Goal: Task Accomplishment & Management: Complete application form

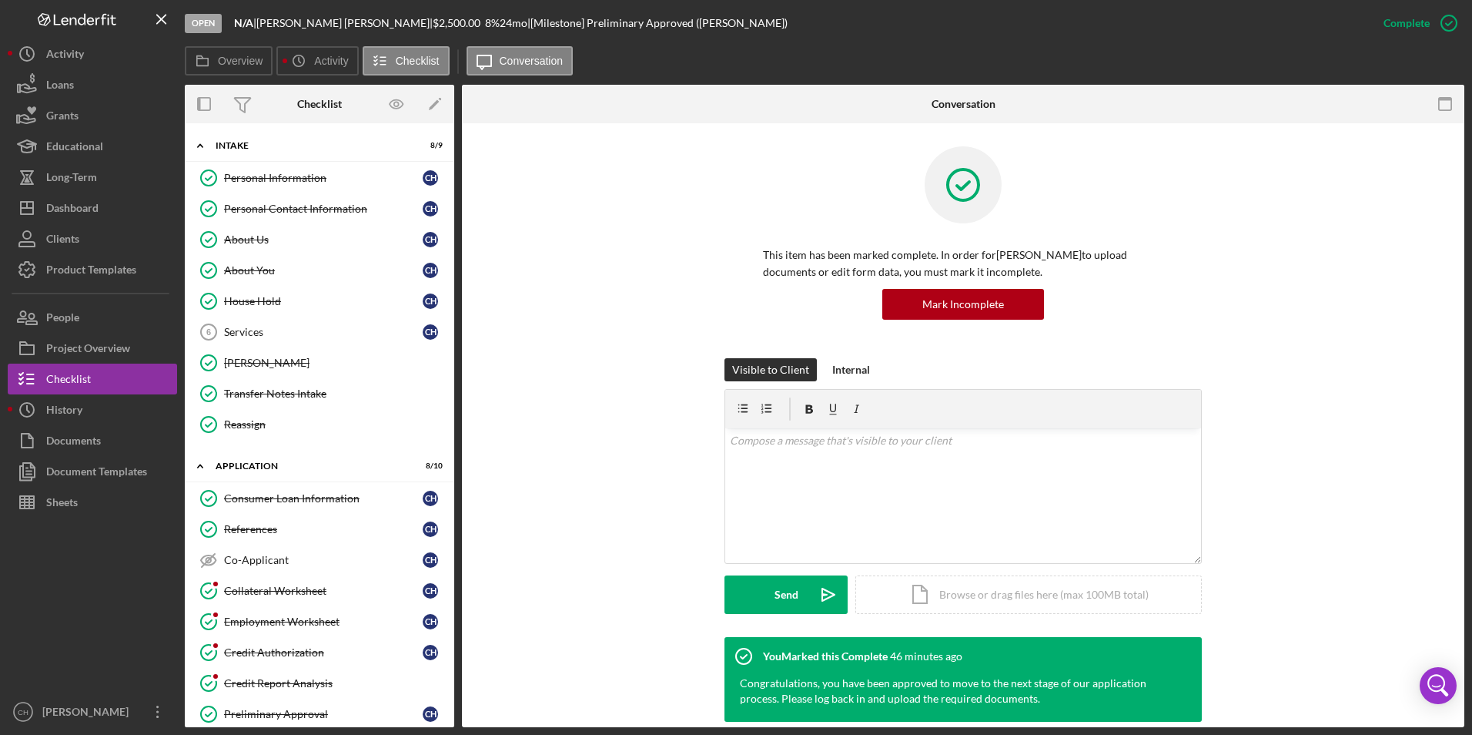
scroll to position [183, 0]
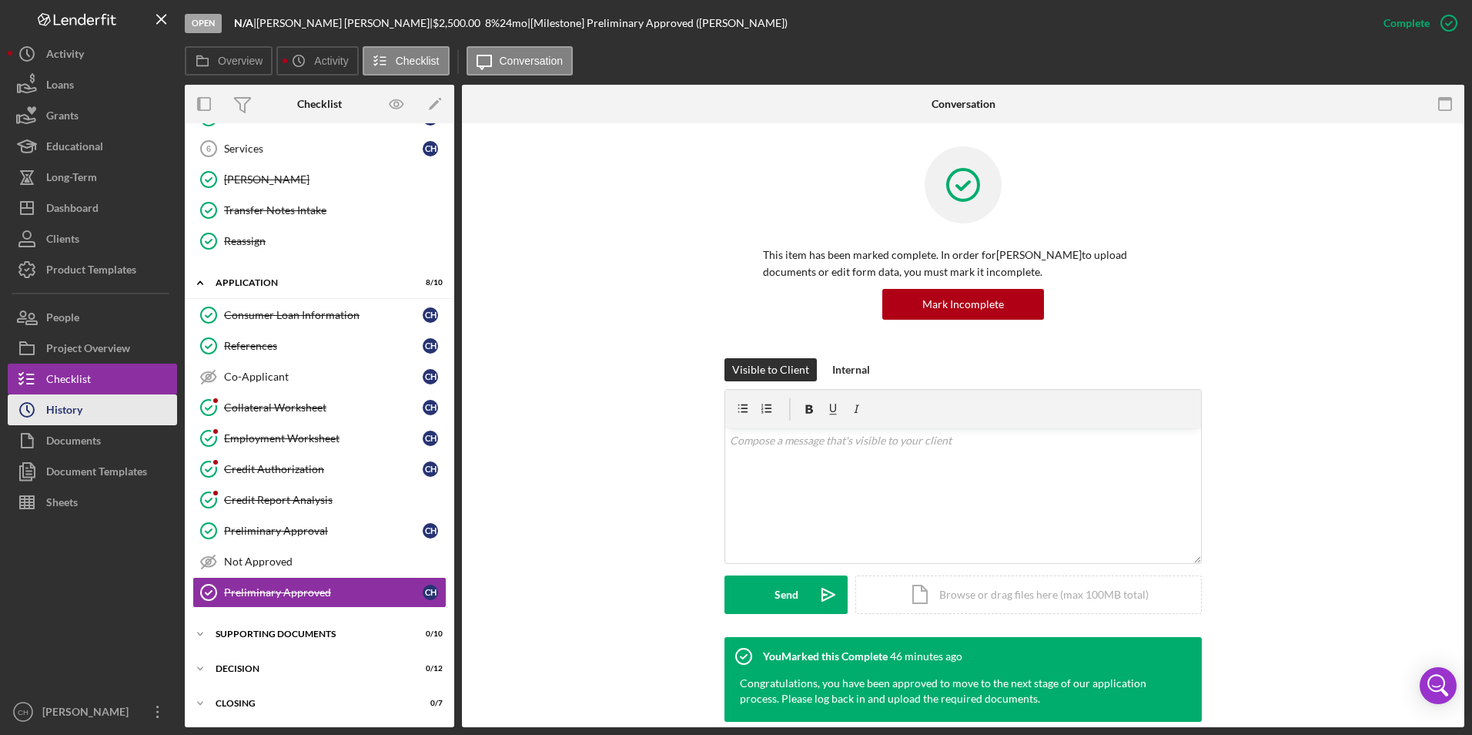
click at [67, 410] on div "History" at bounding box center [64, 411] width 36 height 35
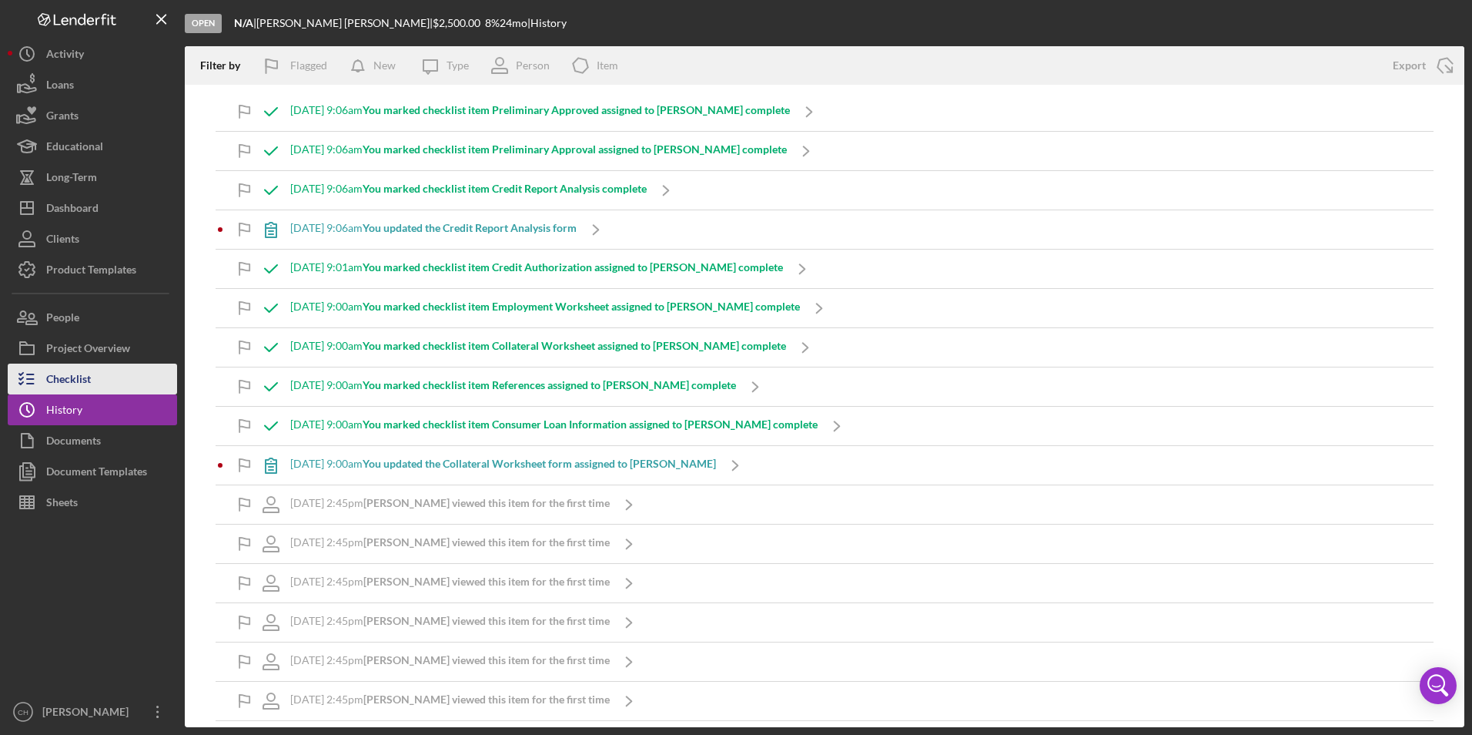
click at [66, 375] on div "Checklist" at bounding box center [68, 380] width 45 height 35
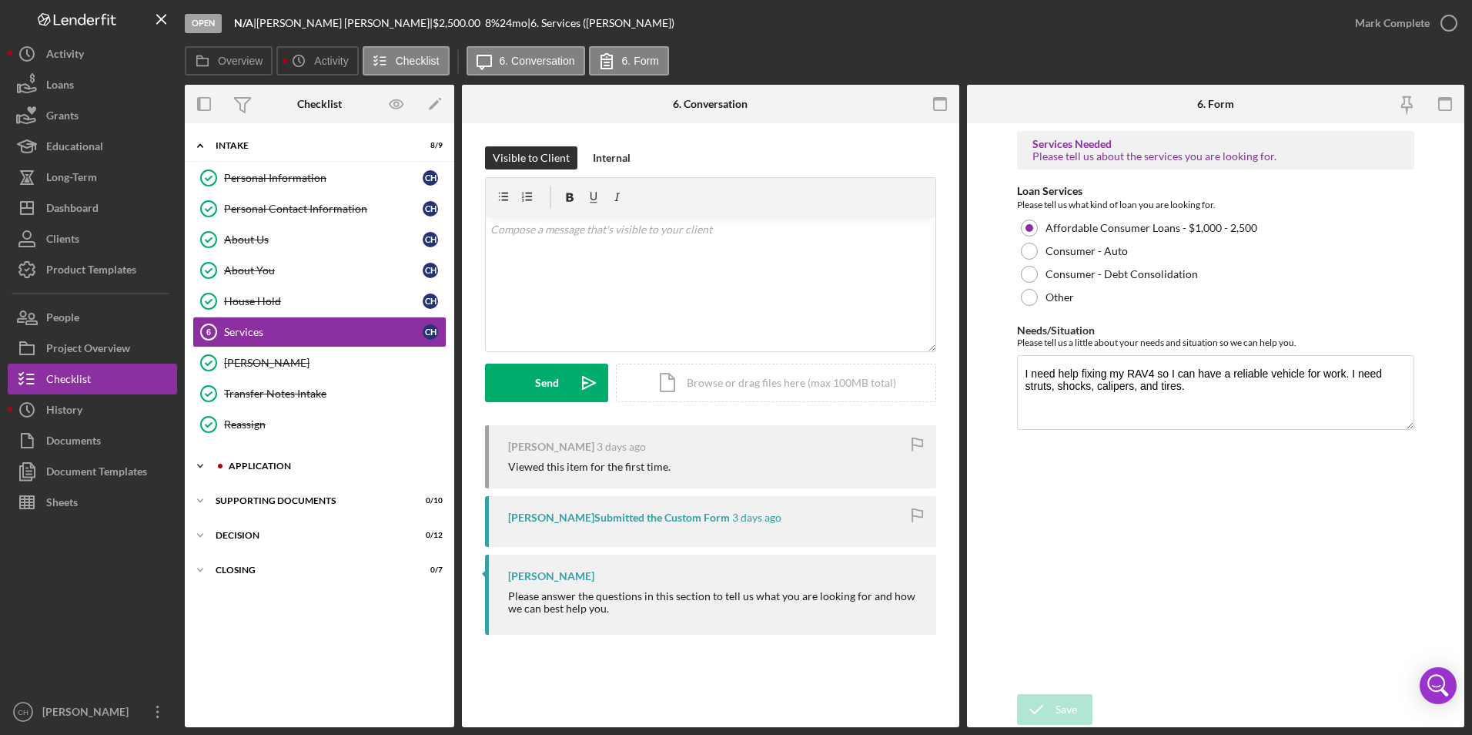
click at [260, 466] on div "Application" at bounding box center [332, 465] width 206 height 9
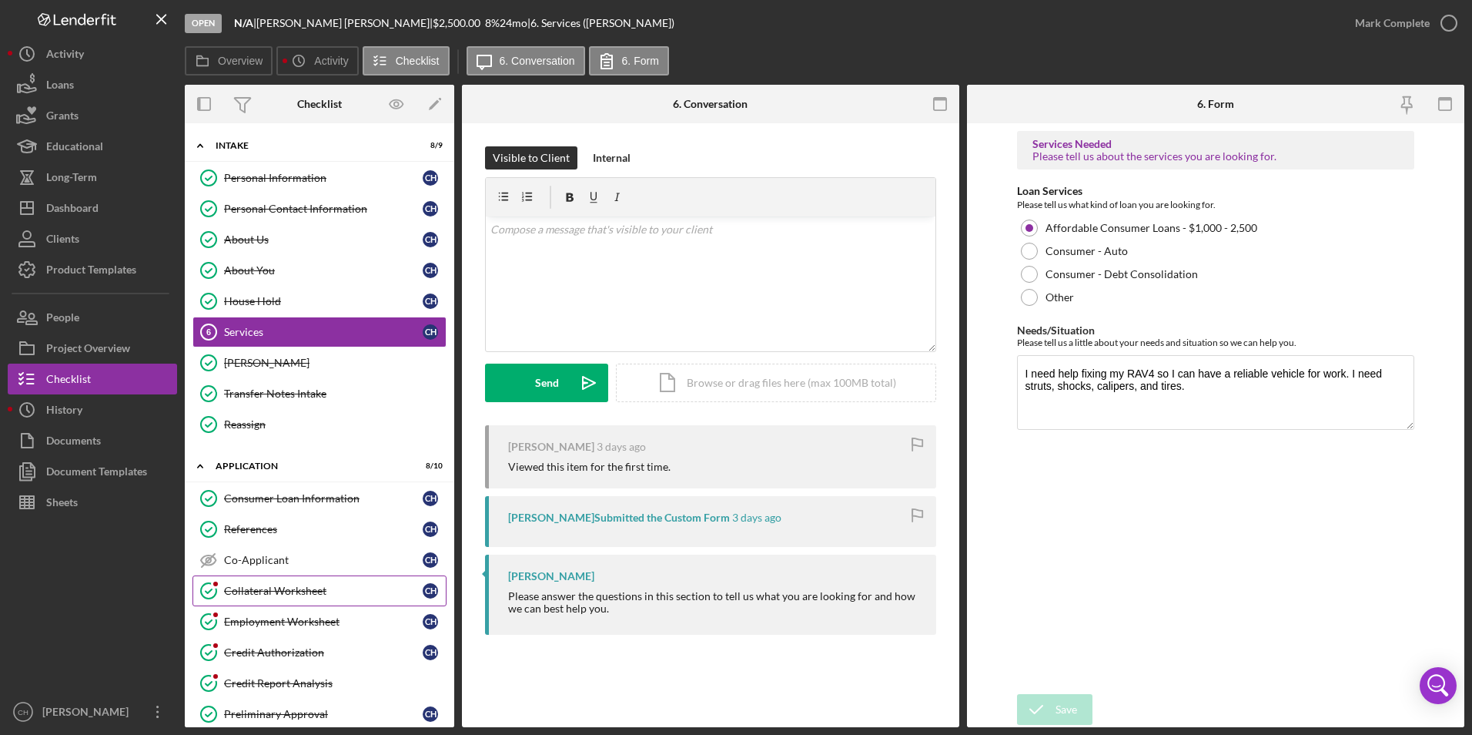
click at [250, 588] on div "Collateral Worksheet" at bounding box center [323, 590] width 199 height 12
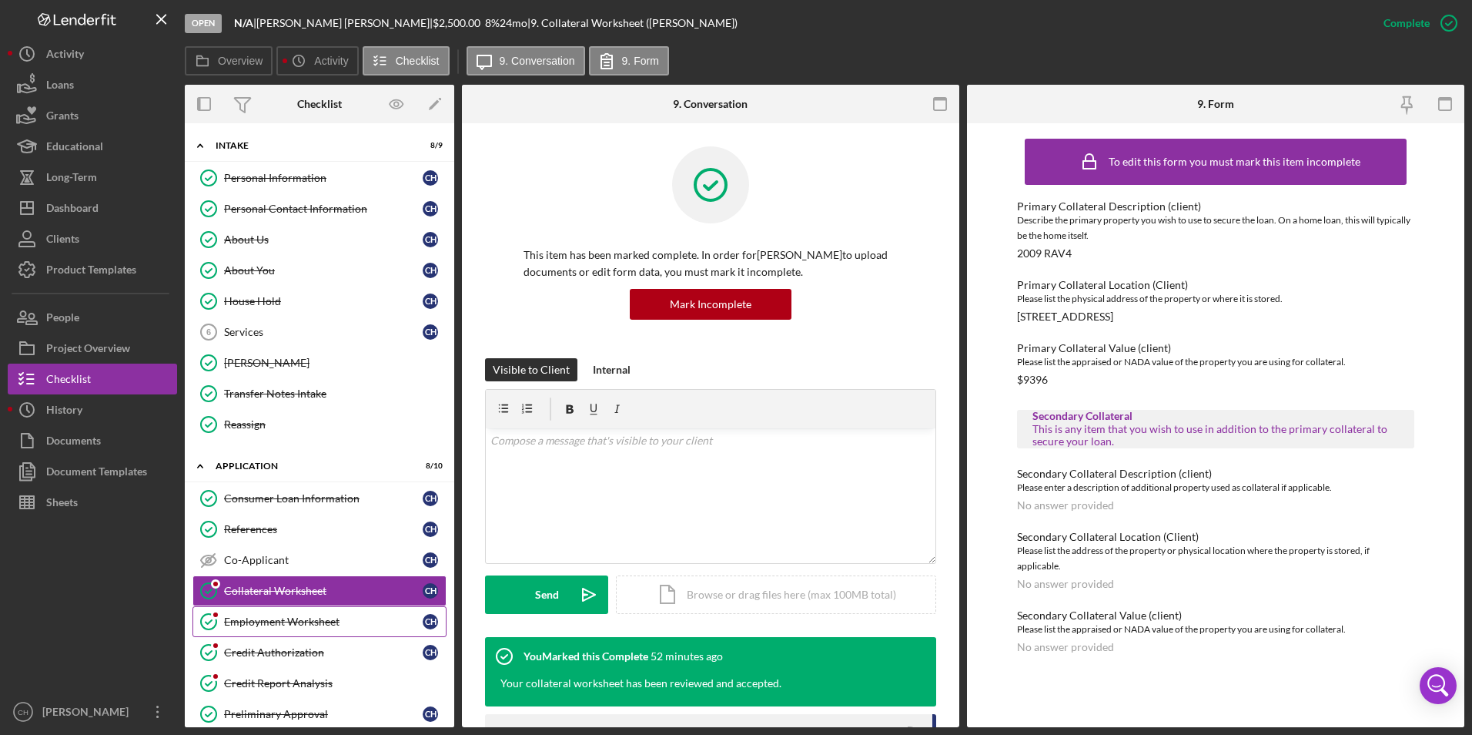
click at [239, 622] on div "Employment Worksheet" at bounding box center [323, 621] width 199 height 12
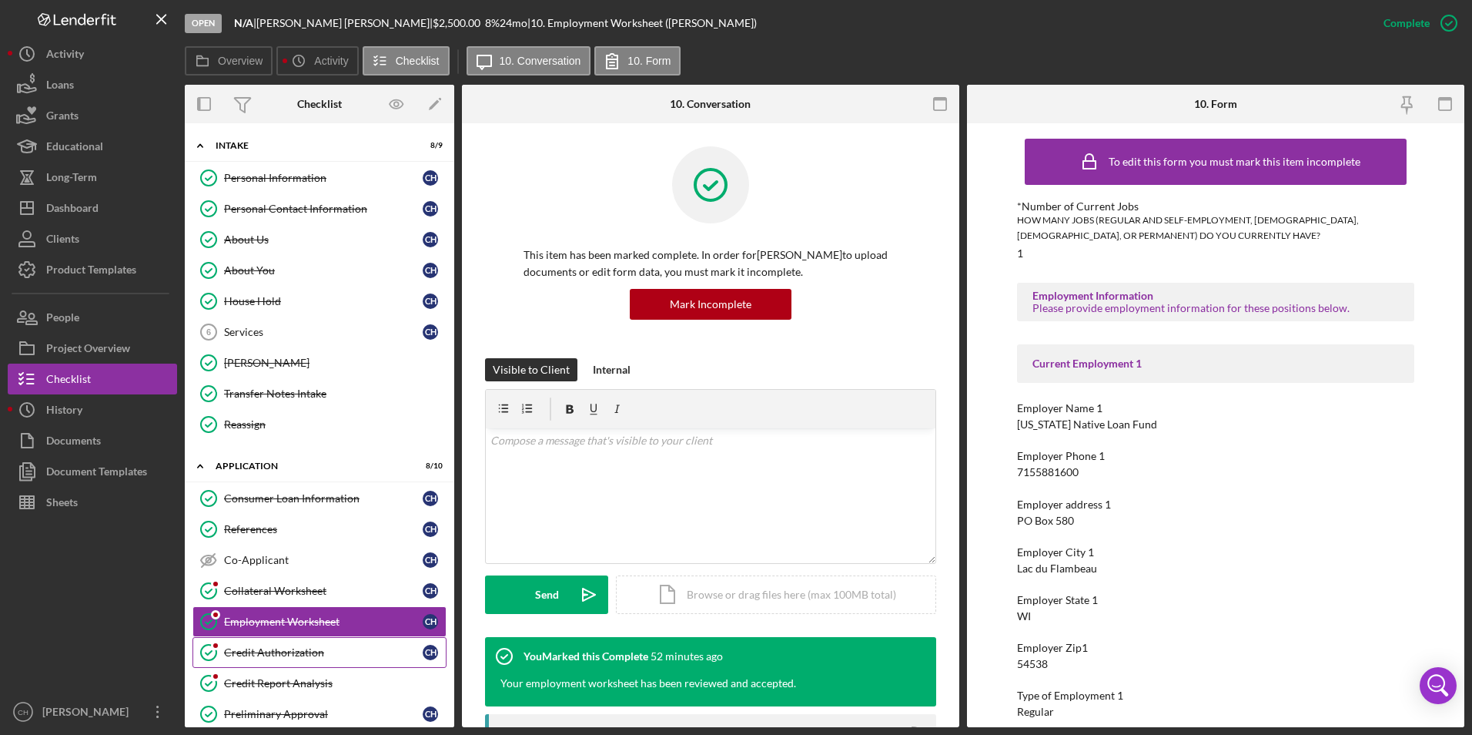
click at [249, 646] on div "Credit Authorization" at bounding box center [323, 652] width 199 height 12
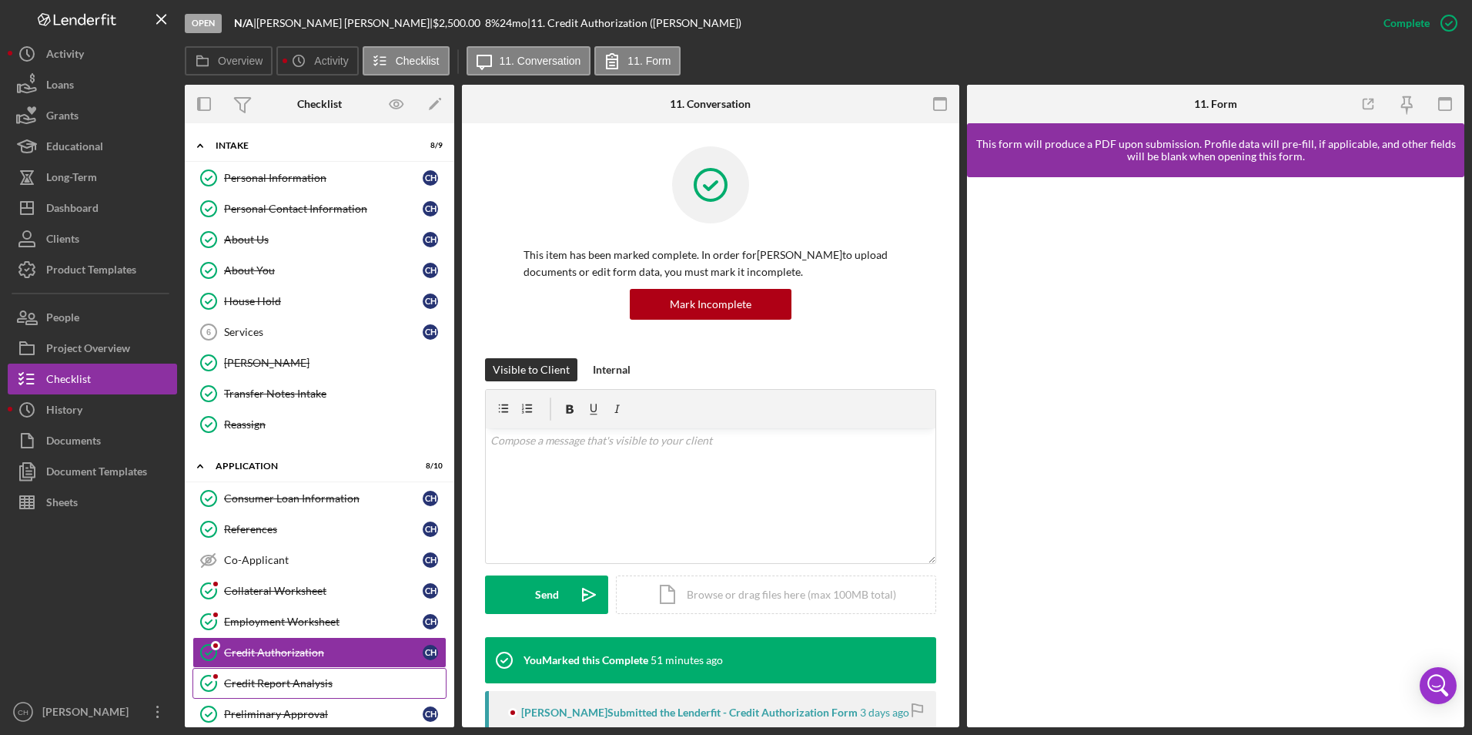
click at [255, 668] on link "Credit Report Analysis Credit Report Analysis" at bounding box center [320, 683] width 254 height 31
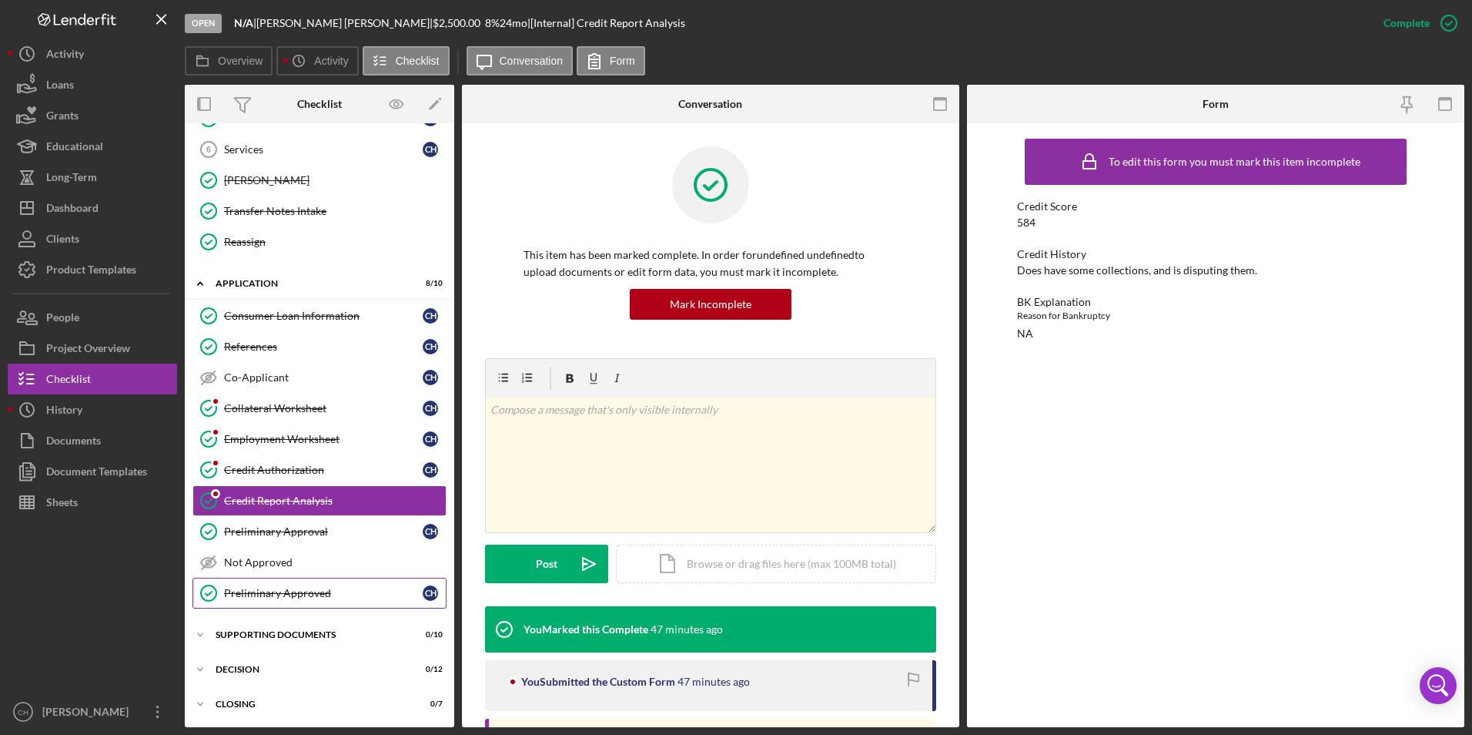
scroll to position [183, 0]
click at [273, 632] on div "Supporting Documents" at bounding box center [325, 633] width 219 height 9
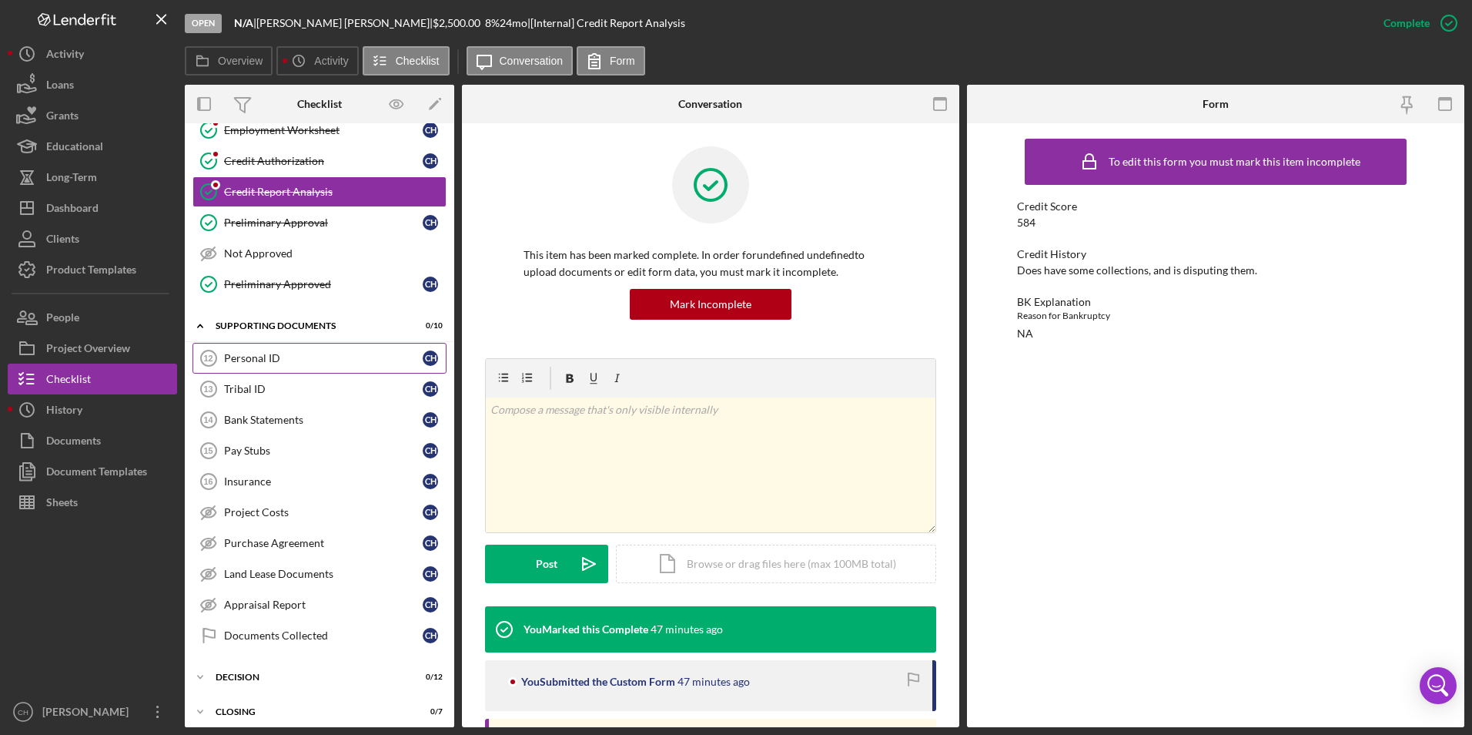
click at [258, 362] on div "Personal ID" at bounding box center [323, 358] width 199 height 12
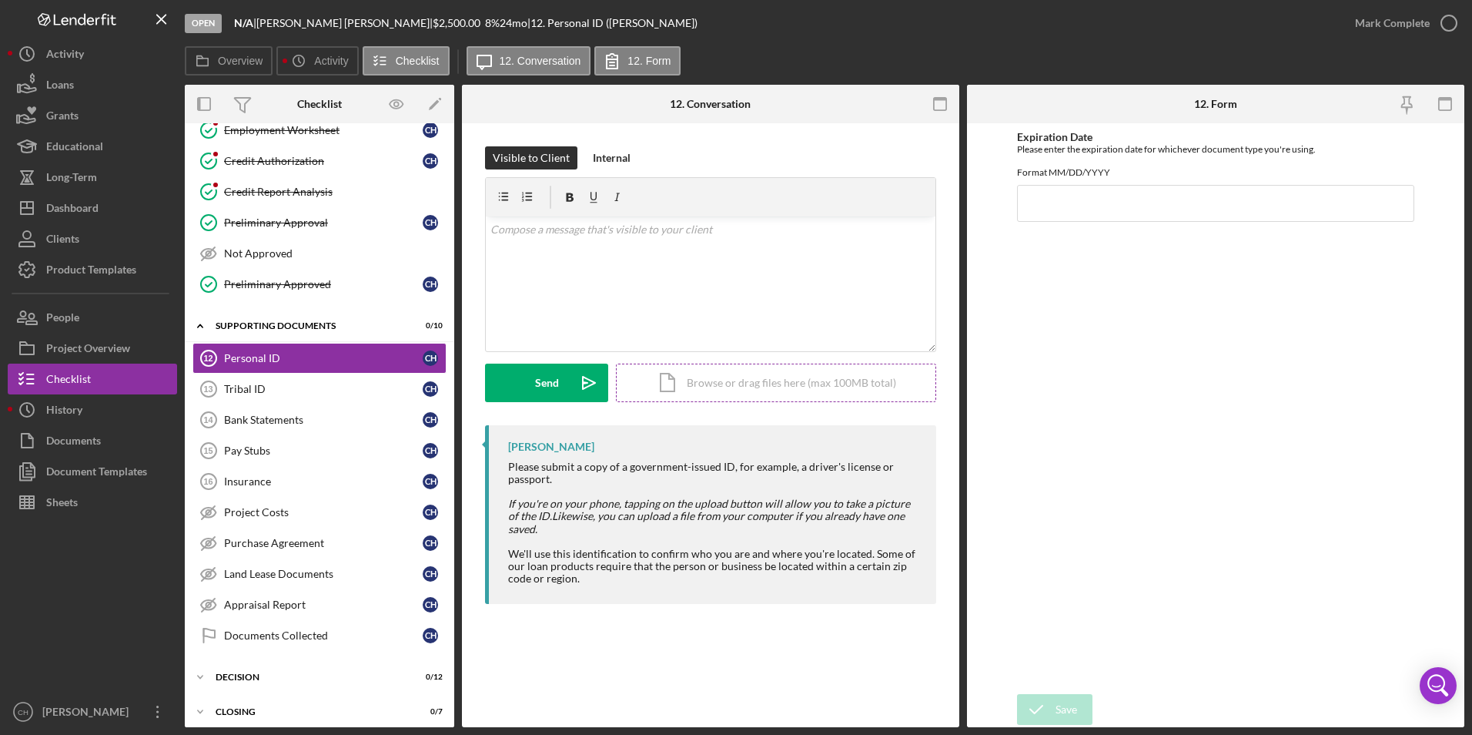
click at [740, 383] on div "Icon/Document Browse or drag files here (max 100MB total) Tap to choose files o…" at bounding box center [776, 382] width 320 height 39
click at [548, 383] on div "Upload" at bounding box center [547, 382] width 35 height 39
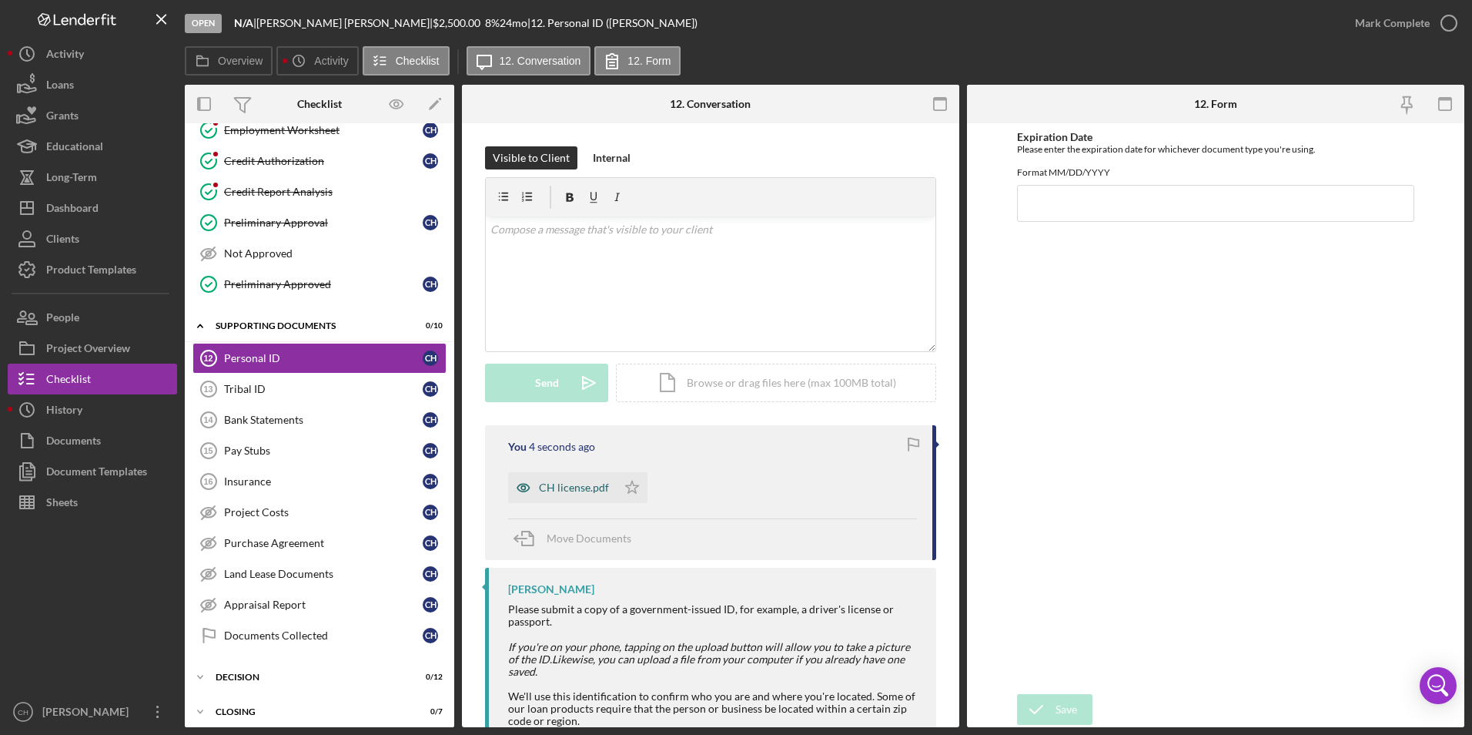
click at [568, 493] on div "CH license.pdf" at bounding box center [574, 487] width 70 height 12
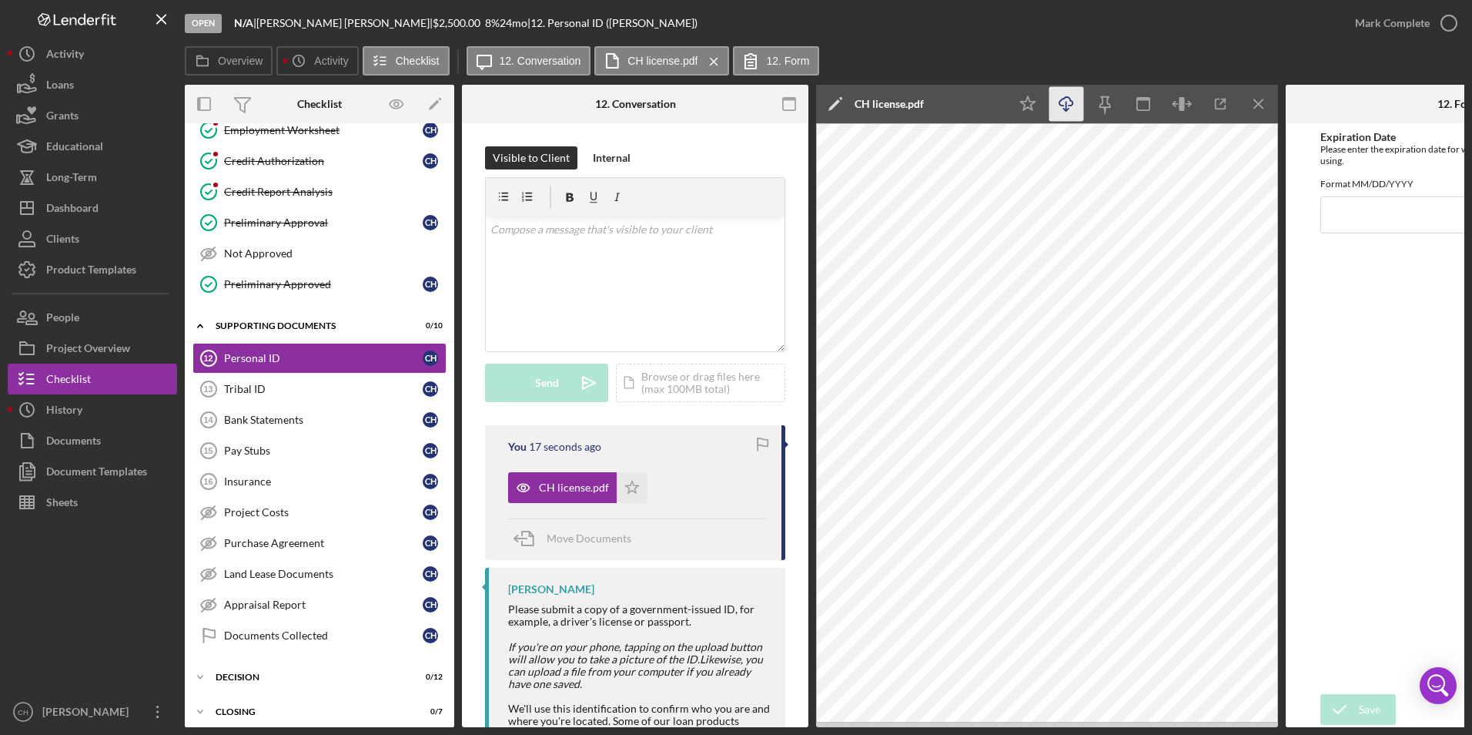
click at [1070, 105] on icon "button" at bounding box center [1066, 101] width 13 height 8
click at [668, 383] on div "Icon/Document Browse or drag files here (max 100MB total) Tap to choose files o…" at bounding box center [700, 382] width 169 height 39
click at [260, 392] on div "Tribal ID" at bounding box center [323, 389] width 199 height 12
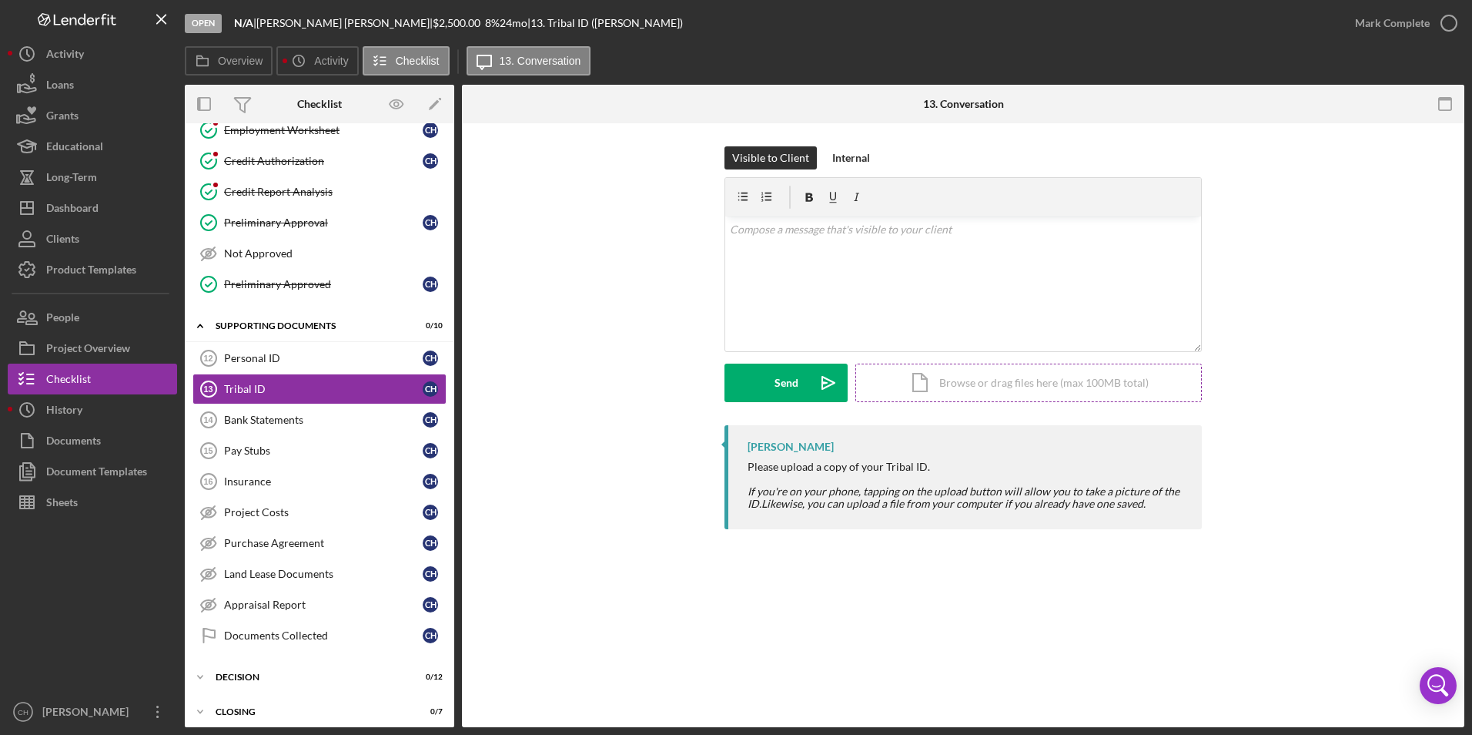
click at [969, 379] on div "Icon/Document Browse or drag files here (max 100MB total) Tap to choose files o…" at bounding box center [1029, 382] width 347 height 39
click at [801, 386] on div "Upload" at bounding box center [786, 382] width 35 height 39
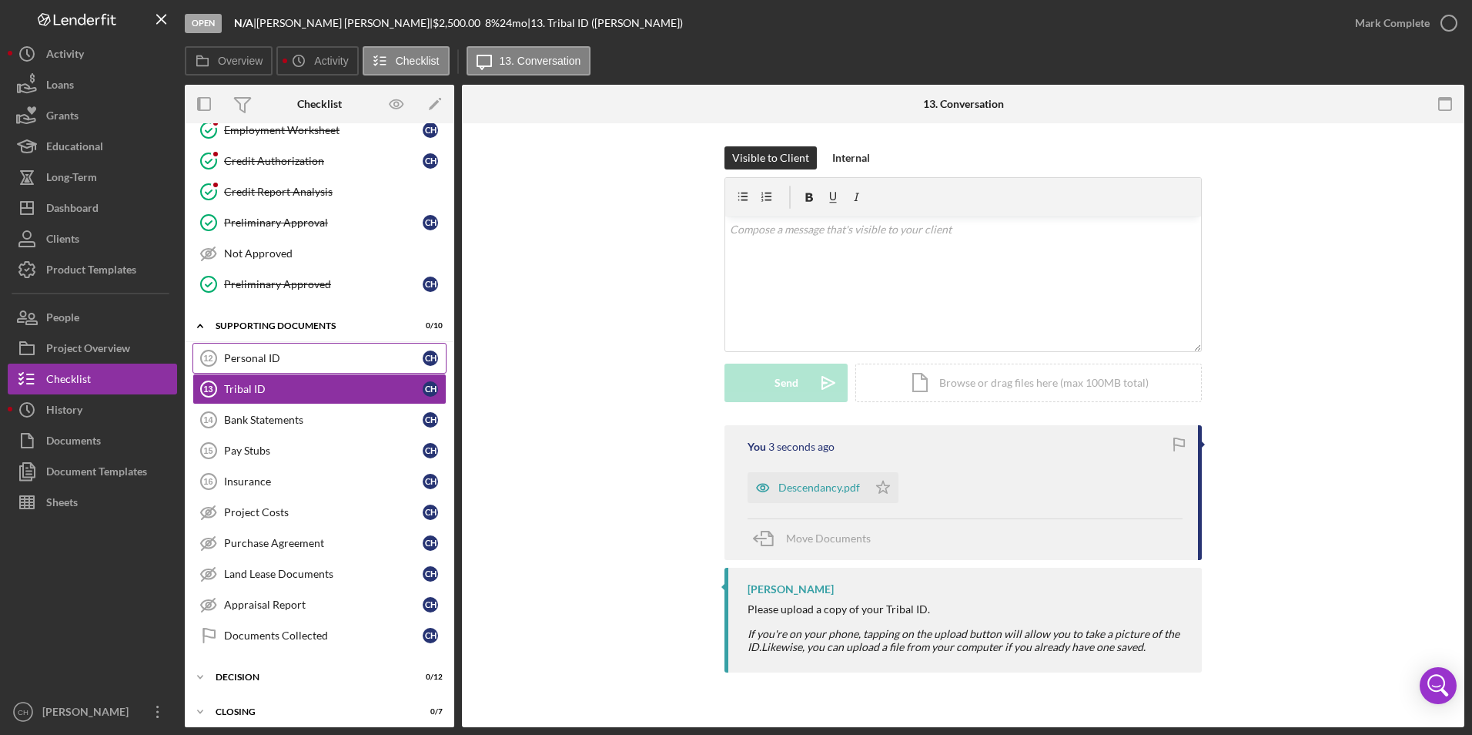
click at [244, 353] on div "Personal ID" at bounding box center [323, 358] width 199 height 12
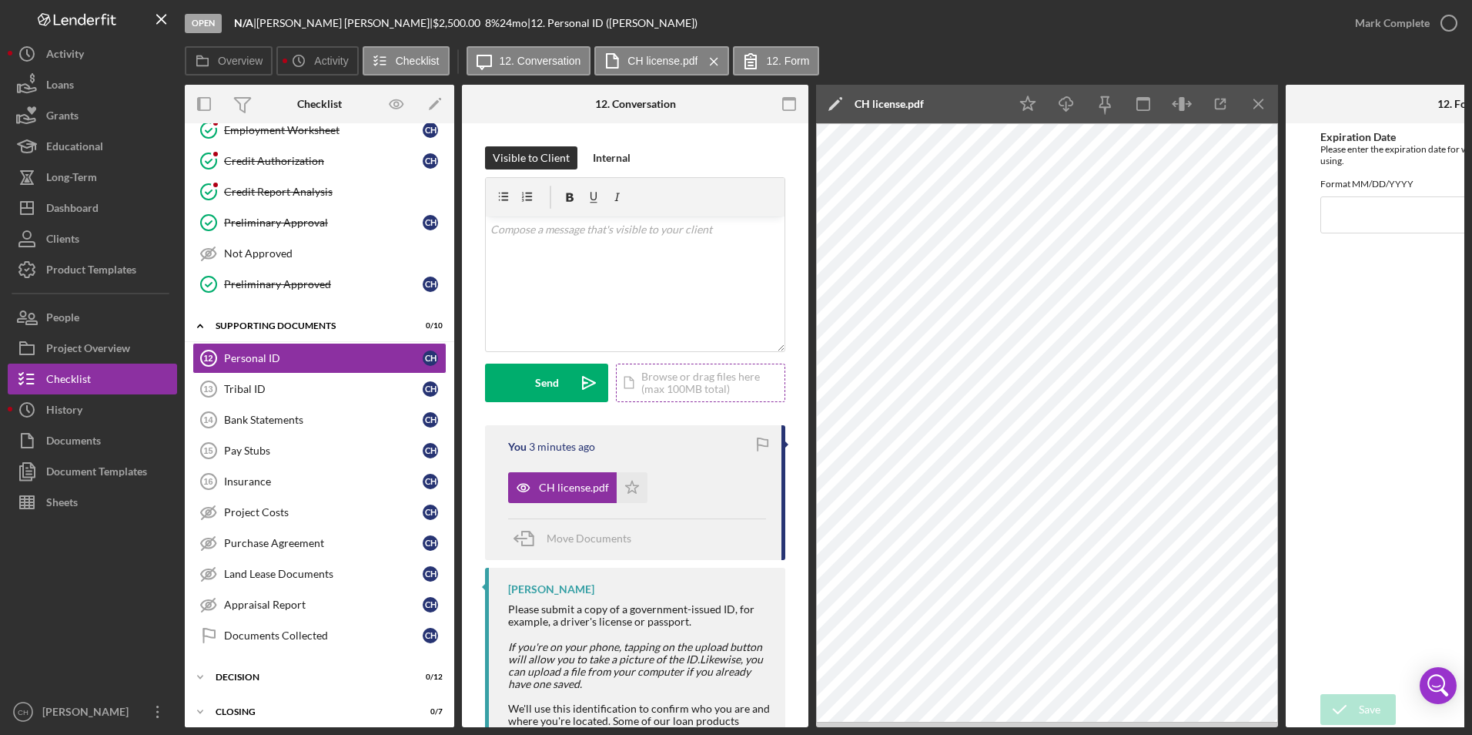
click at [690, 384] on div "Icon/Document Browse or drag files here (max 100MB total) Tap to choose files o…" at bounding box center [700, 382] width 169 height 39
click at [530, 377] on div "Upload" at bounding box center [547, 382] width 35 height 39
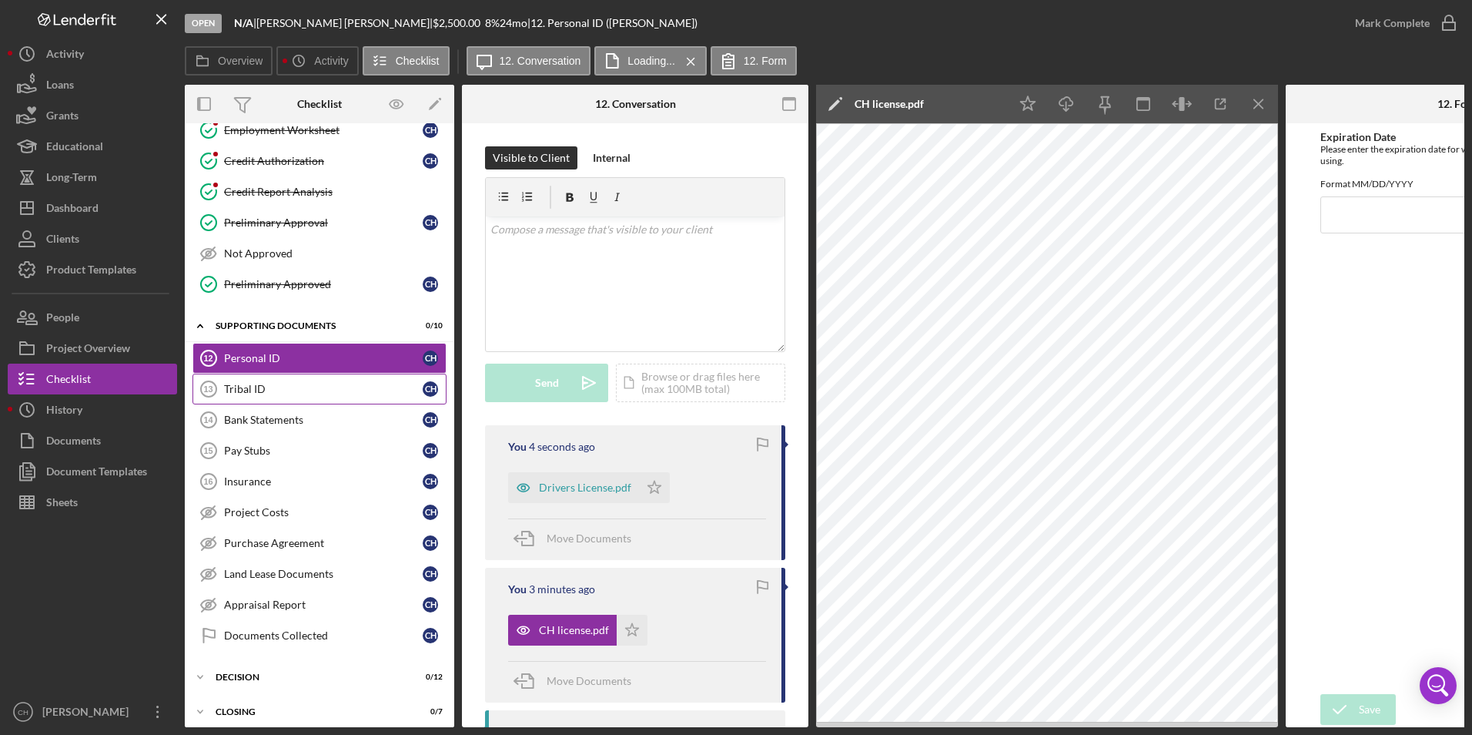
click at [246, 383] on div "Tribal ID" at bounding box center [323, 389] width 199 height 12
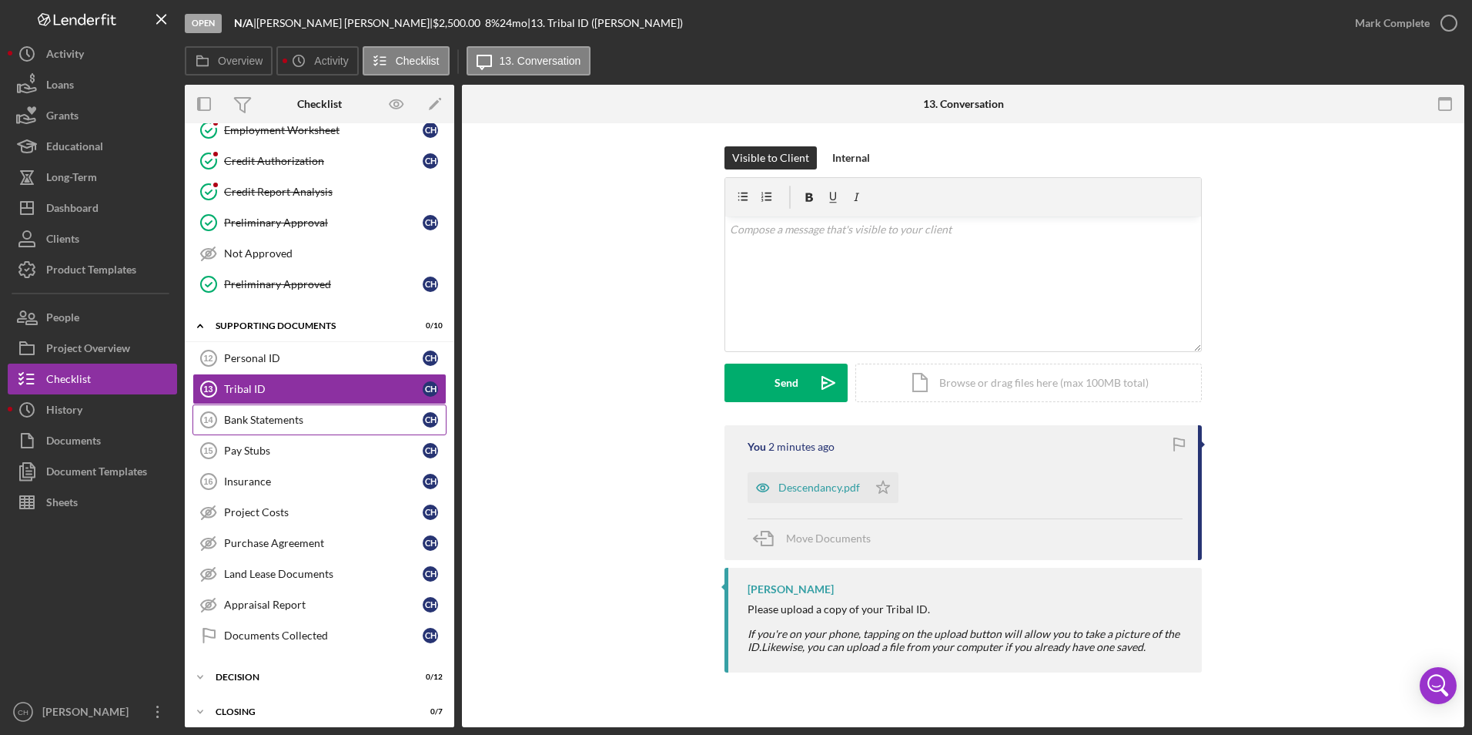
click at [261, 420] on div "Bank Statements" at bounding box center [323, 420] width 199 height 12
